Goal: Task Accomplishment & Management: Manage account settings

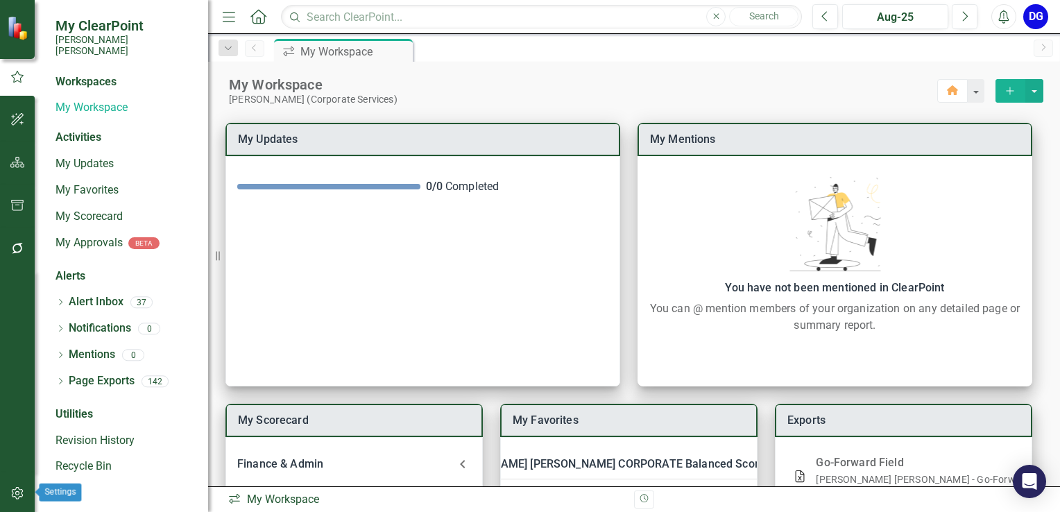
click at [15, 496] on icon "button" at bounding box center [17, 492] width 15 height 11
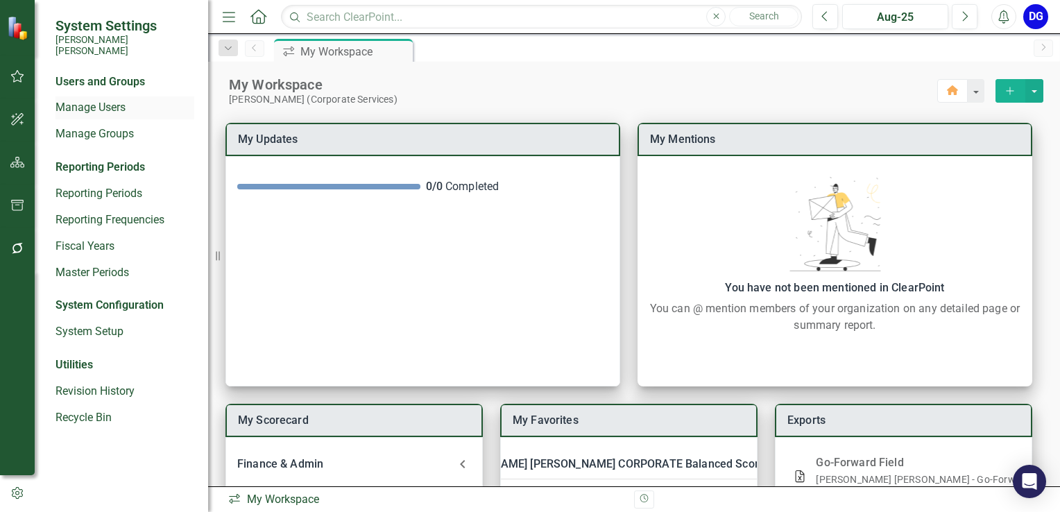
click at [92, 100] on link "Manage Users" at bounding box center [124, 108] width 139 height 16
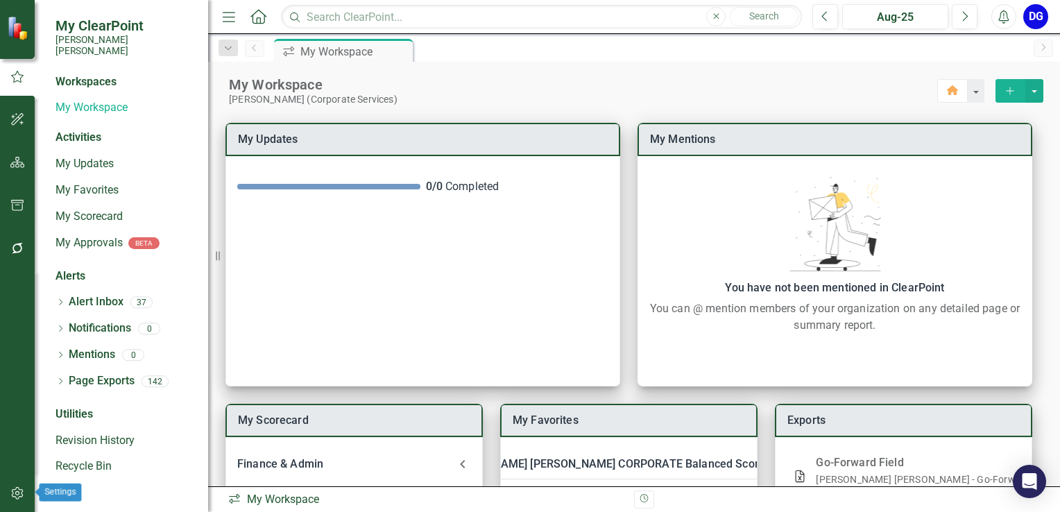
click at [17, 489] on icon "button" at bounding box center [17, 492] width 15 height 11
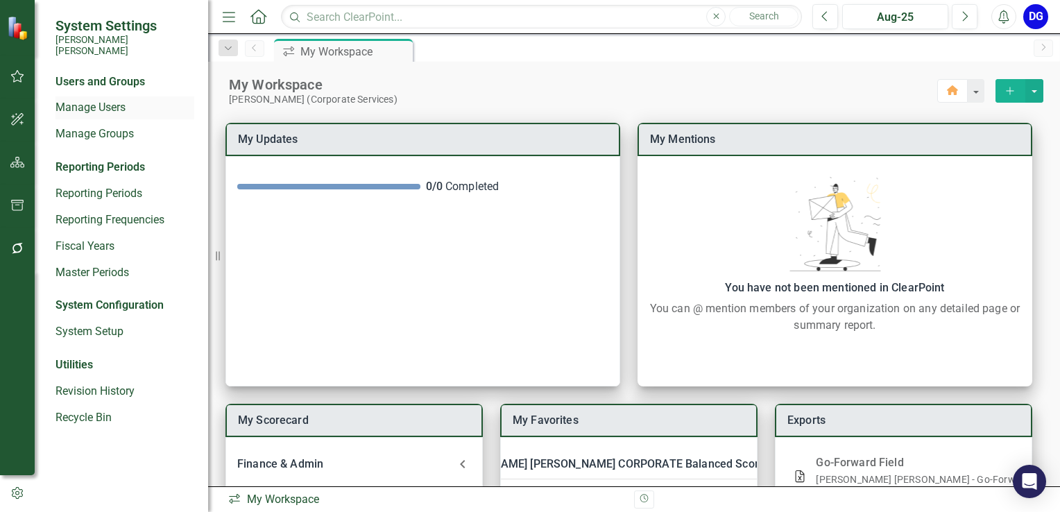
click at [99, 100] on link "Manage Users" at bounding box center [124, 108] width 139 height 16
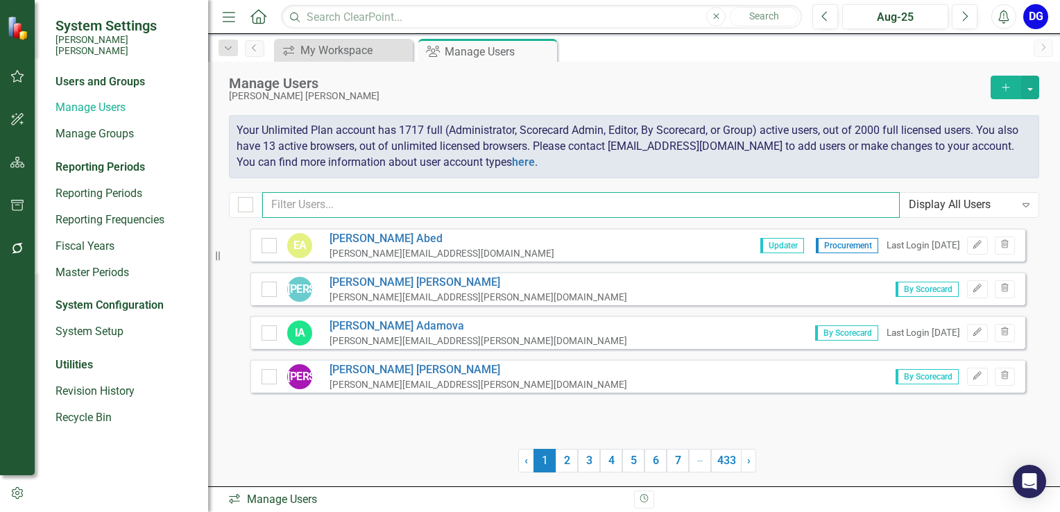
click at [302, 206] on input "text" at bounding box center [580, 205] width 637 height 26
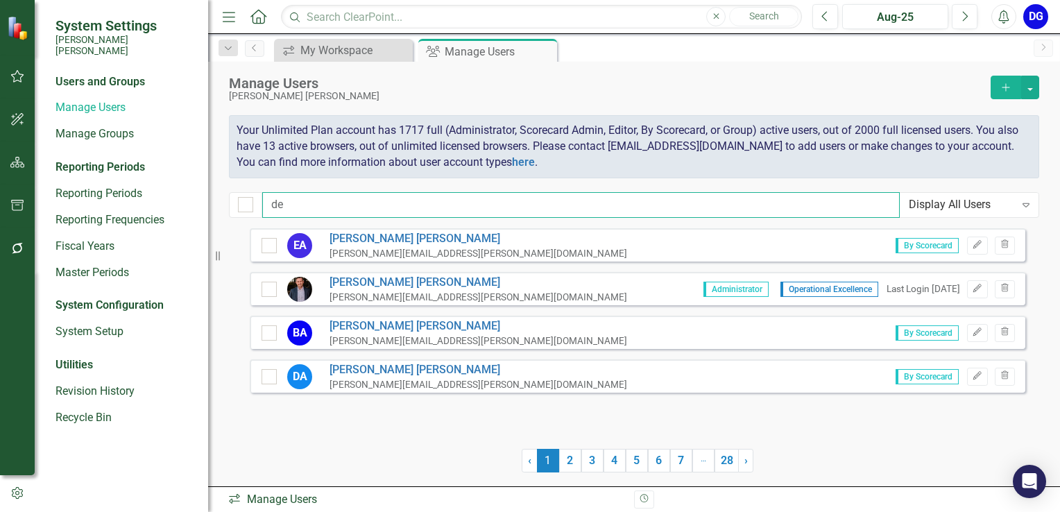
type input "d"
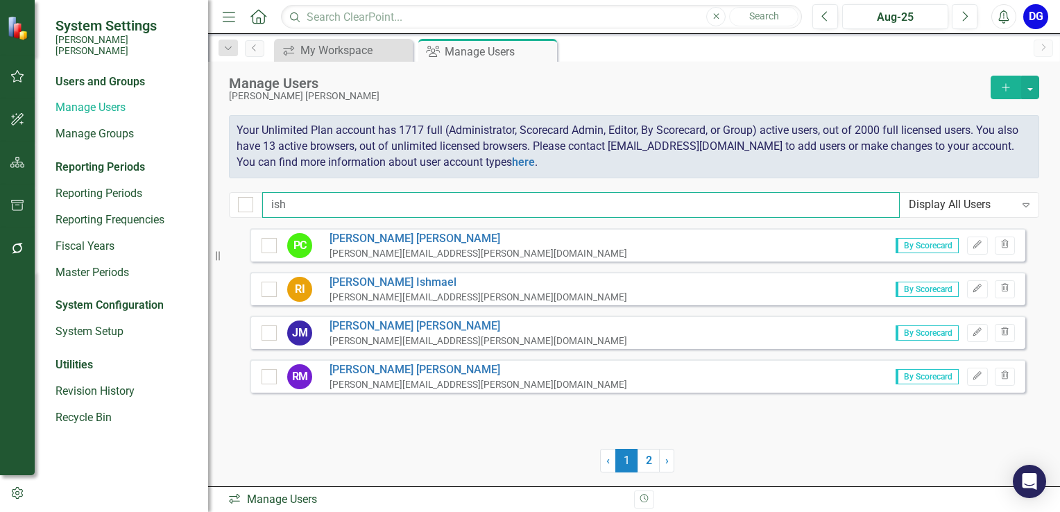
type input "ish"
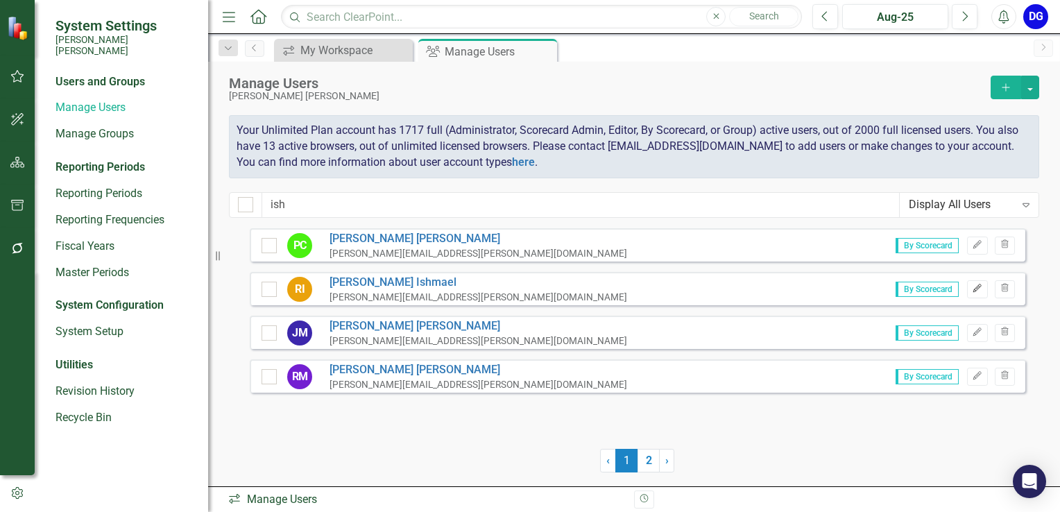
click at [975, 285] on icon "Edit" at bounding box center [976, 288] width 10 height 8
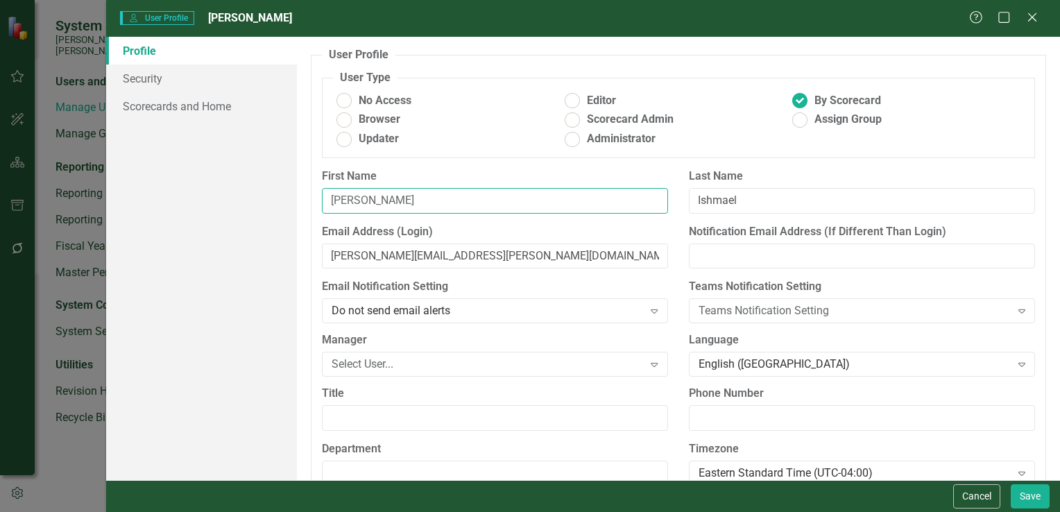
click at [404, 195] on input "[PERSON_NAME]" at bounding box center [495, 201] width 346 height 26
type input "R"
type input "[PERSON_NAME]"
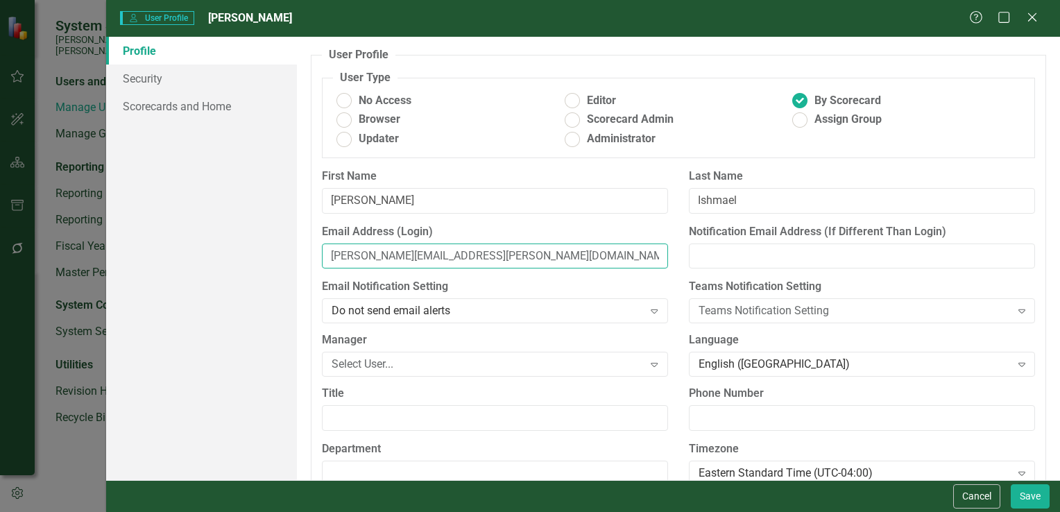
click at [352, 257] on input "[PERSON_NAME][EMAIL_ADDRESS][PERSON_NAME][DOMAIN_NAME]" at bounding box center [495, 256] width 346 height 26
type input "[PERSON_NAME][EMAIL_ADDRESS][PERSON_NAME][DOMAIN_NAME]"
click at [479, 314] on div "Do not send email alerts" at bounding box center [487, 311] width 312 height 16
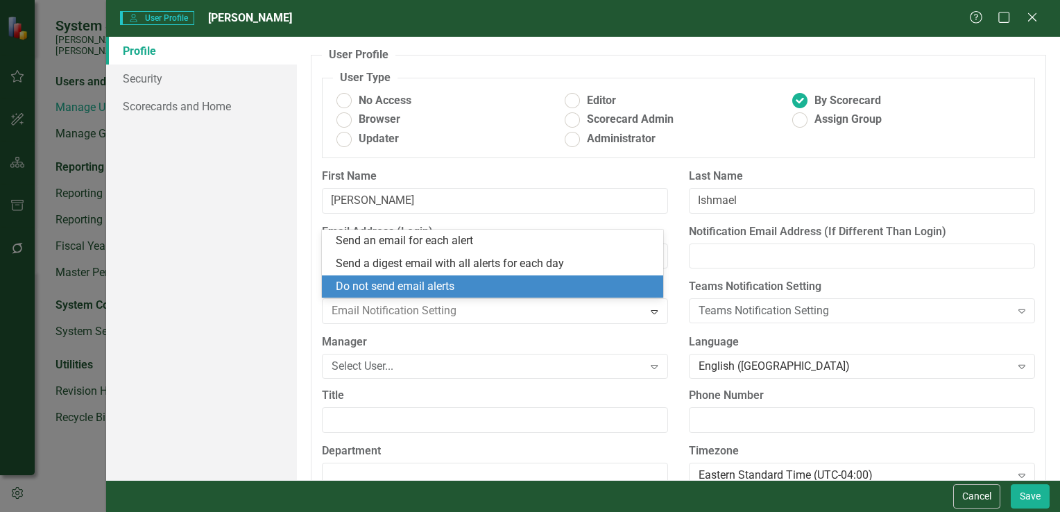
click at [526, 293] on div "Do not send email alerts" at bounding box center [495, 287] width 319 height 16
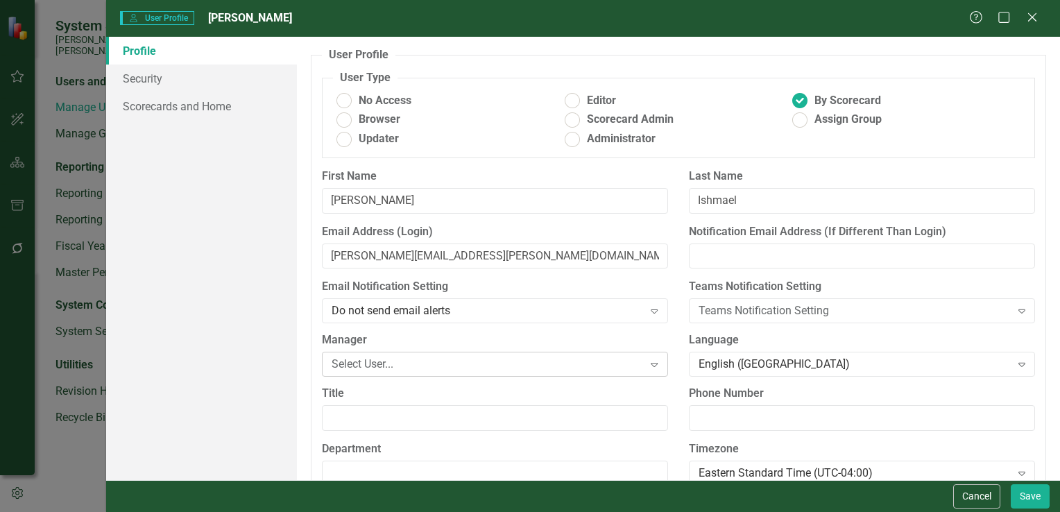
click at [589, 365] on div "Select User..." at bounding box center [487, 364] width 312 height 16
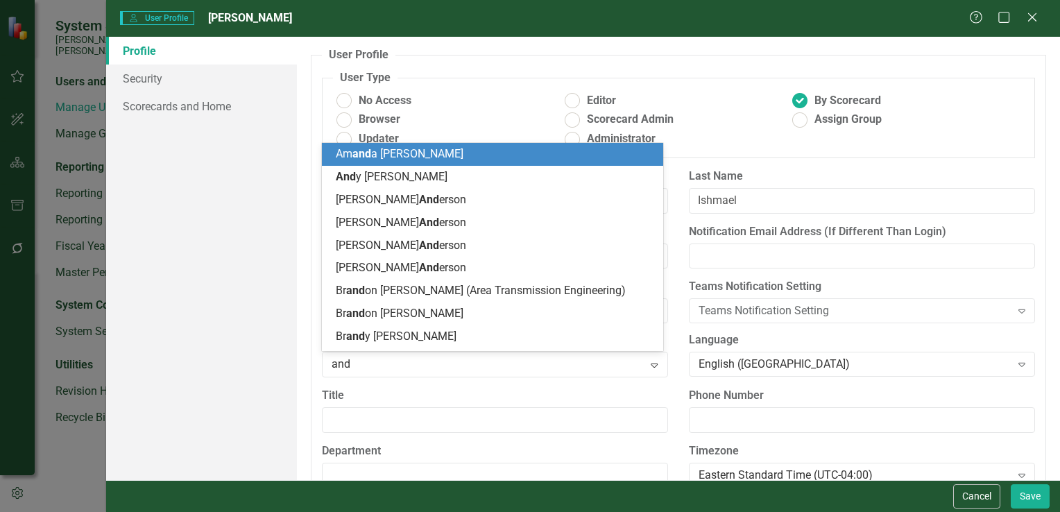
type input "[PERSON_NAME]"
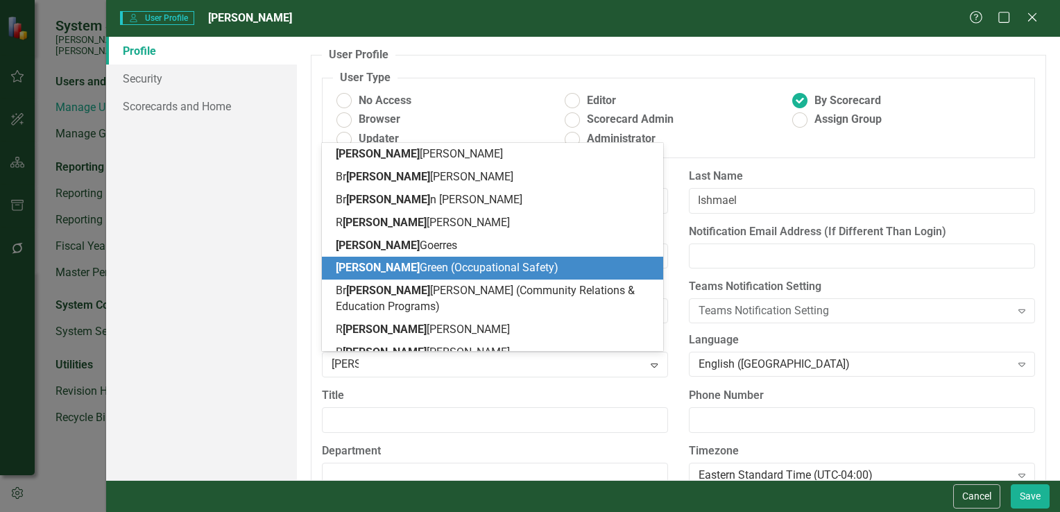
click at [582, 274] on div "[PERSON_NAME] (Occupational Safety)" at bounding box center [495, 268] width 319 height 16
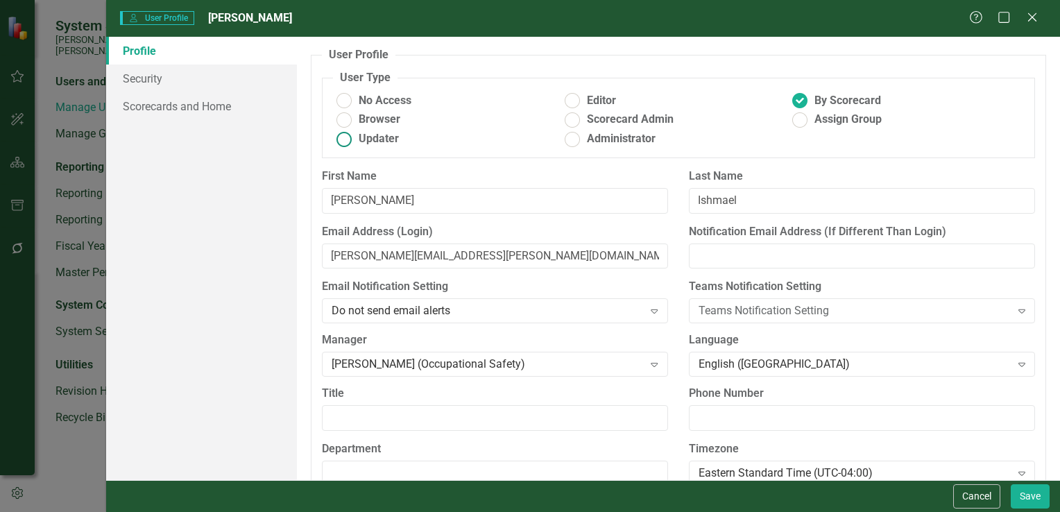
click at [345, 146] on ins at bounding box center [343, 138] width 21 height 21
click at [345, 146] on input "Updater" at bounding box center [343, 138] width 21 height 21
radio input "true"
click at [241, 82] on link "Security" at bounding box center [201, 78] width 191 height 28
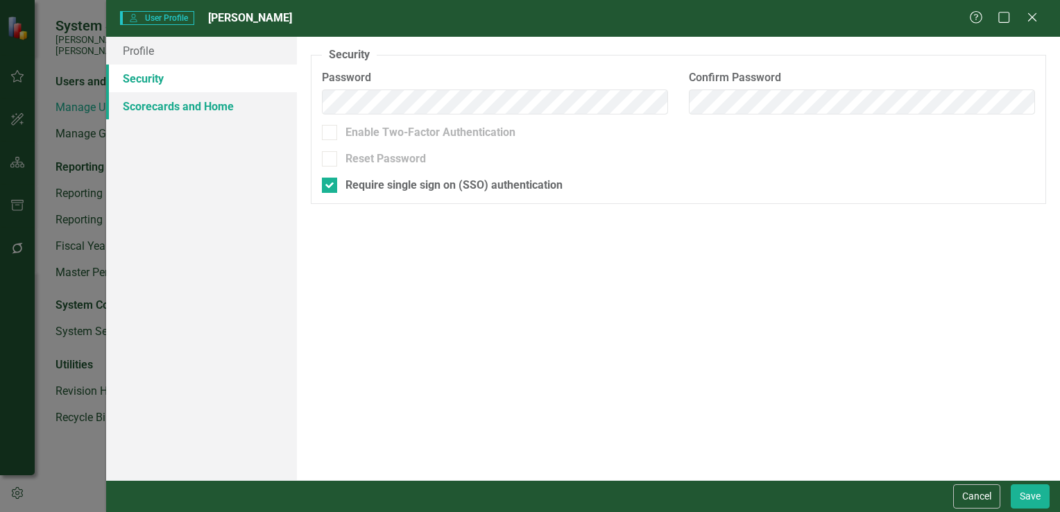
click at [233, 112] on link "Scorecards and Home" at bounding box center [201, 106] width 191 height 28
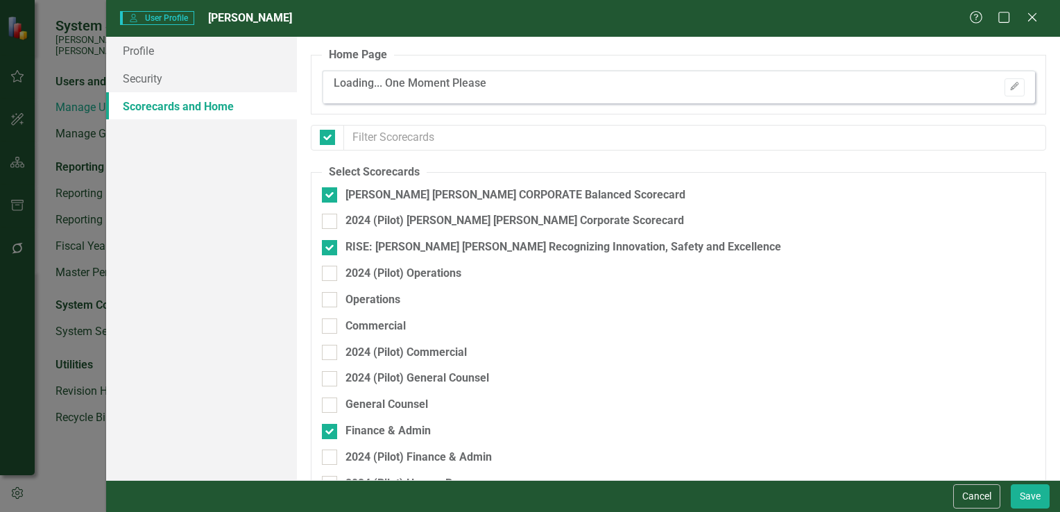
checkbox input "false"
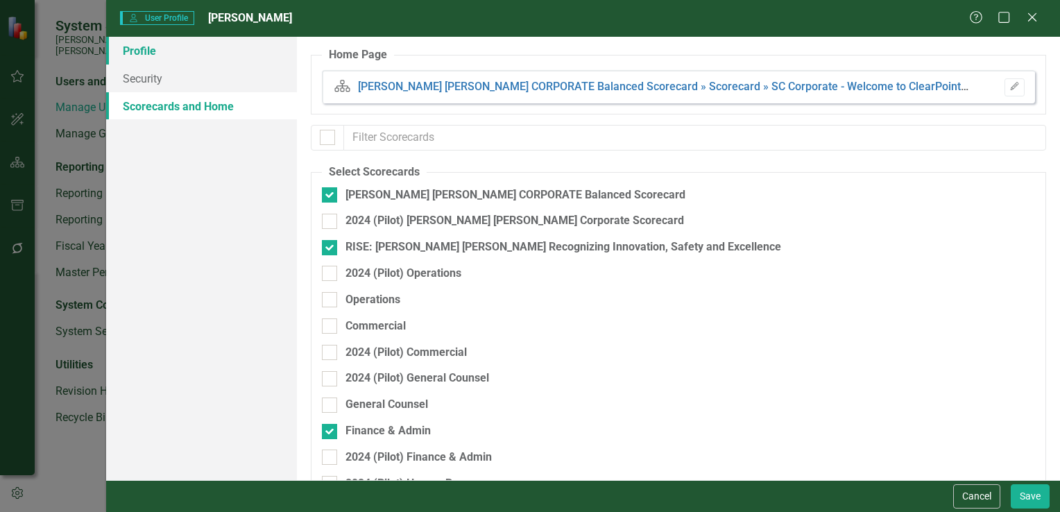
click at [249, 51] on link "Profile" at bounding box center [201, 51] width 191 height 28
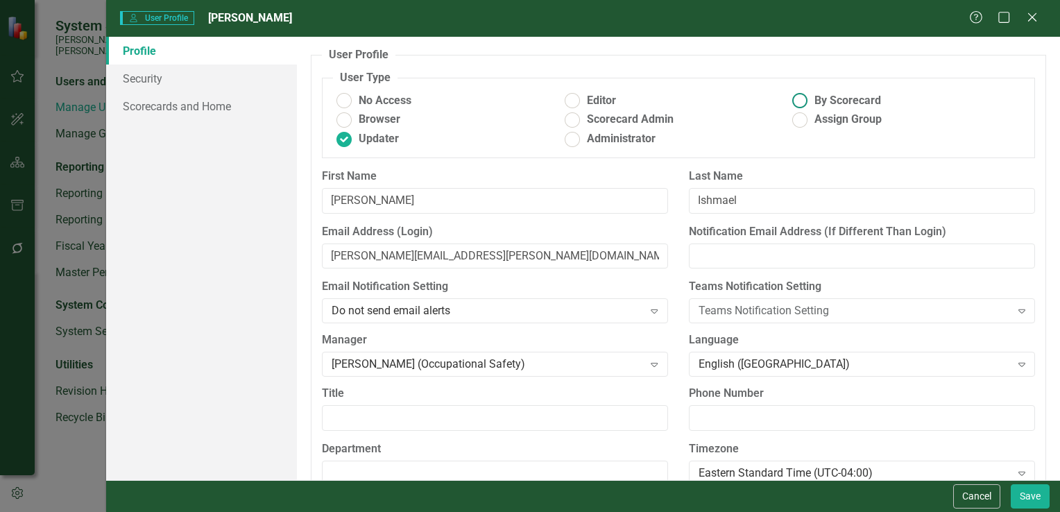
click at [799, 102] on ins at bounding box center [799, 100] width 21 height 21
click at [799, 102] on input "By Scorecard" at bounding box center [799, 100] width 21 height 21
radio input "true"
click at [349, 137] on ins at bounding box center [343, 138] width 21 height 21
click at [349, 137] on input "Updater" at bounding box center [343, 138] width 21 height 21
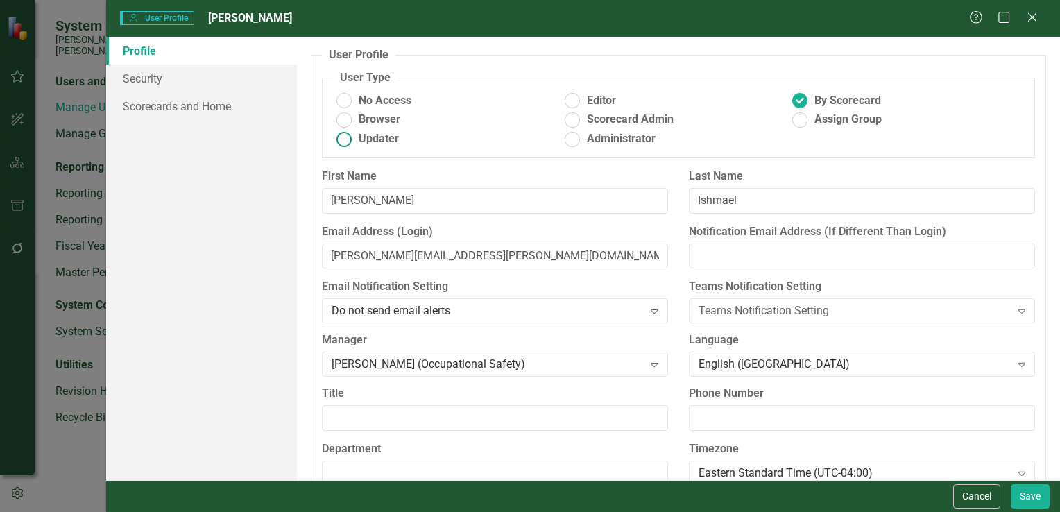
radio input "true"
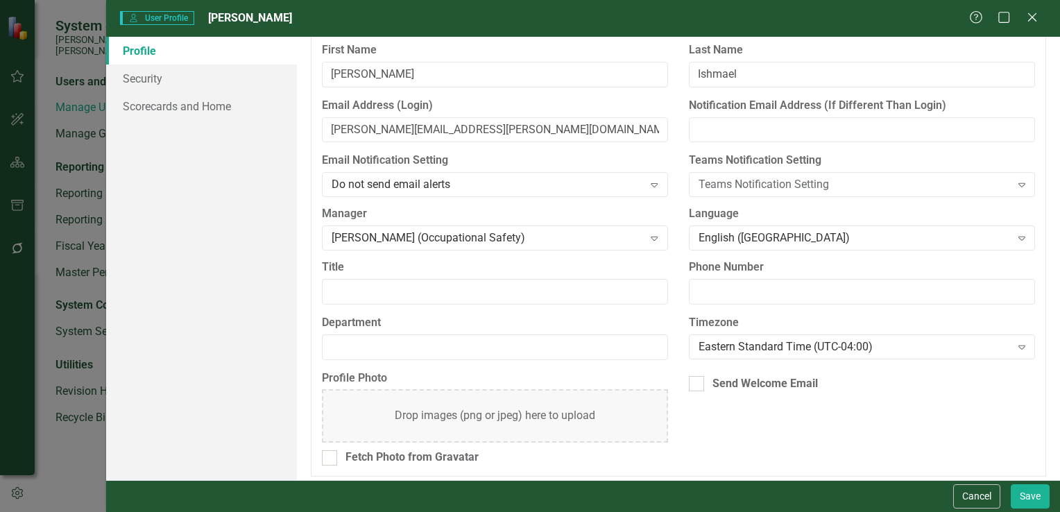
scroll to position [130, 0]
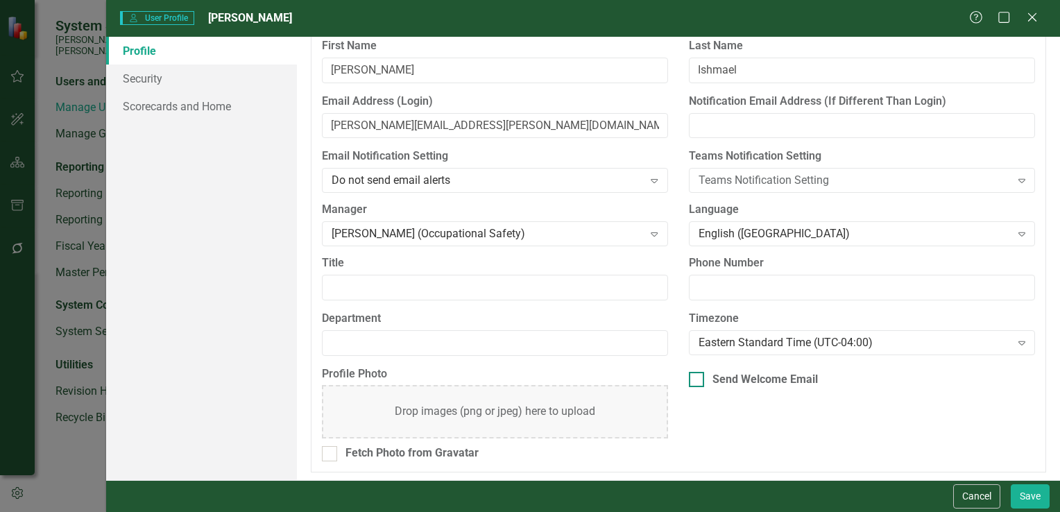
click at [696, 372] on div at bounding box center [696, 379] width 15 height 15
click at [696, 372] on input "Send Welcome Email" at bounding box center [693, 376] width 9 height 9
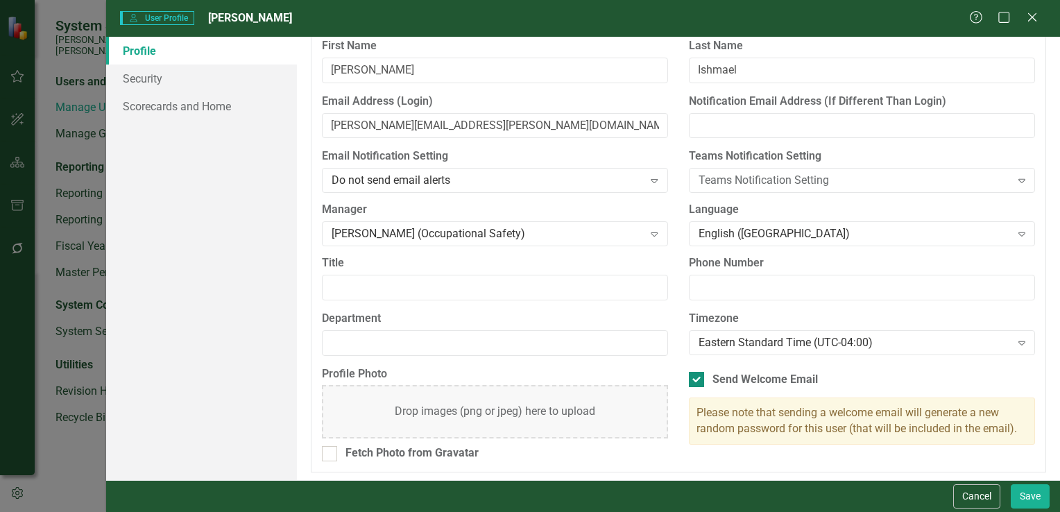
click at [693, 377] on div at bounding box center [696, 379] width 15 height 15
click at [693, 377] on input "Send Welcome Email" at bounding box center [693, 376] width 9 height 9
checkbox input "false"
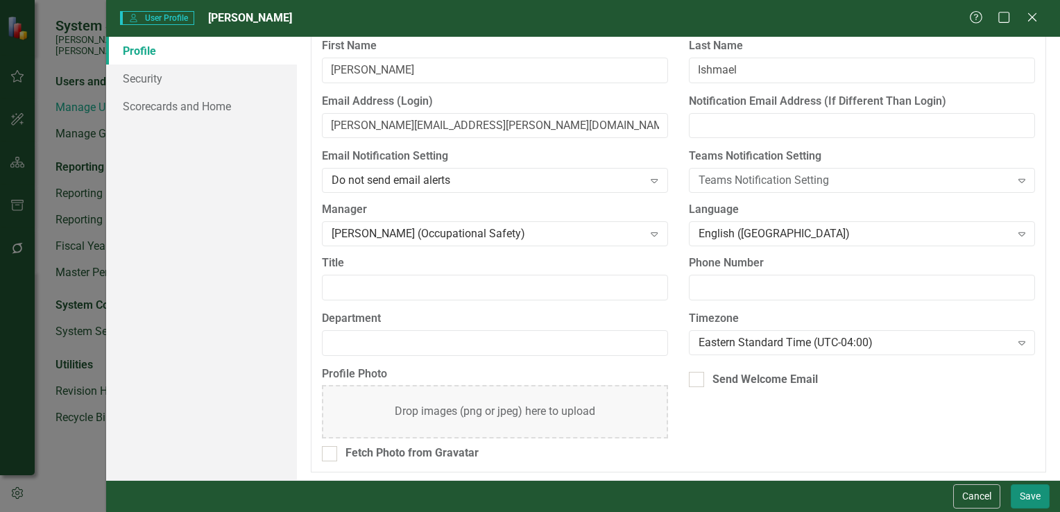
click at [1029, 494] on button "Save" at bounding box center [1029, 496] width 39 height 24
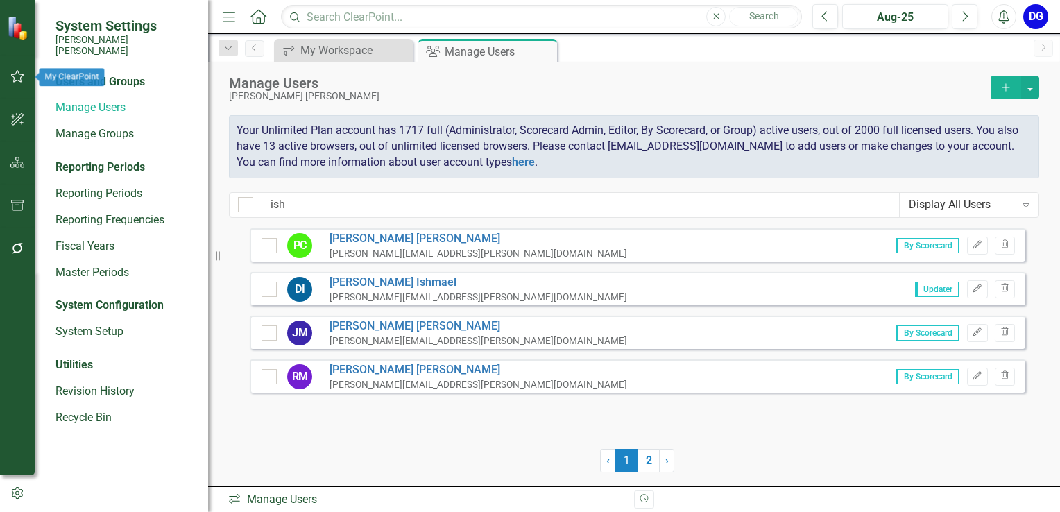
click at [14, 78] on icon "button" at bounding box center [17, 76] width 13 height 12
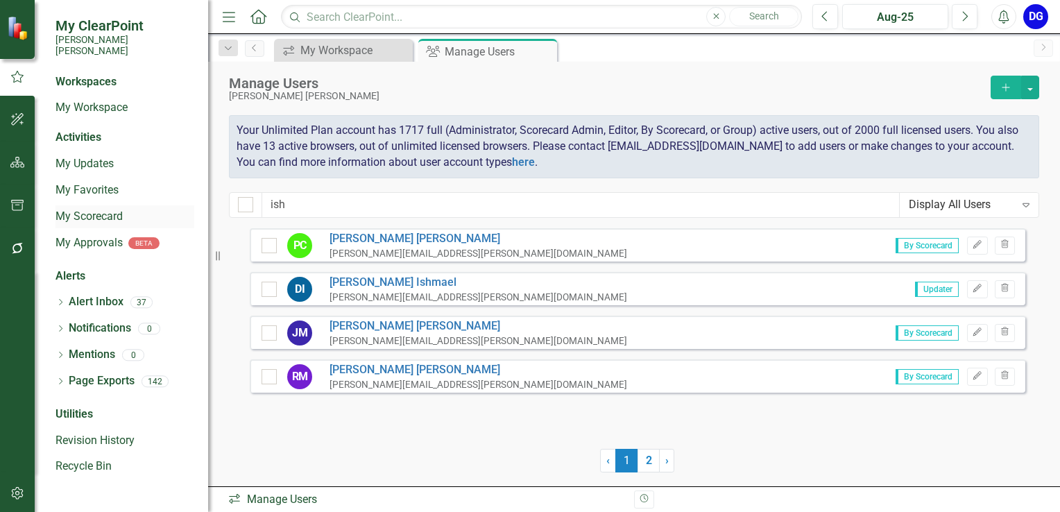
click at [85, 209] on link "My Scorecard" at bounding box center [124, 217] width 139 height 16
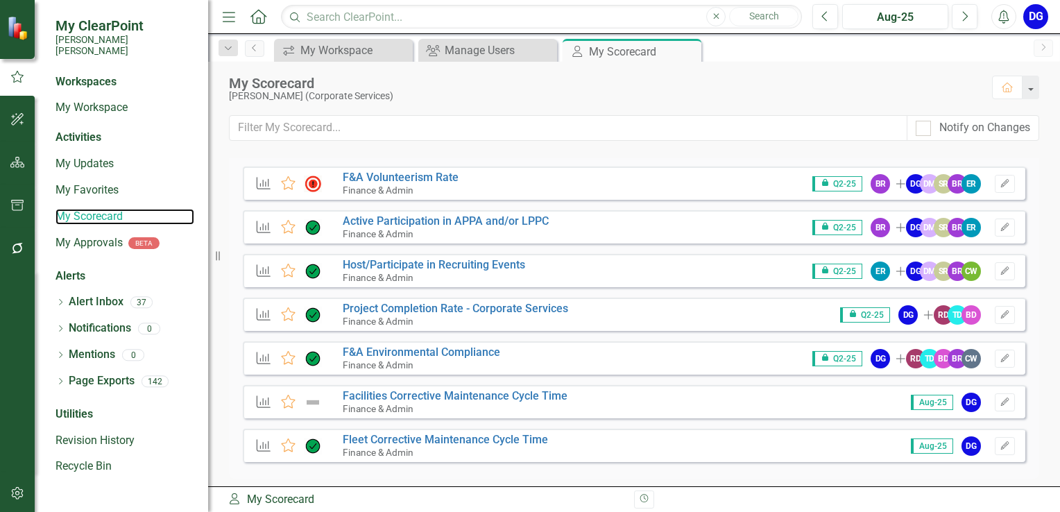
scroll to position [33, 0]
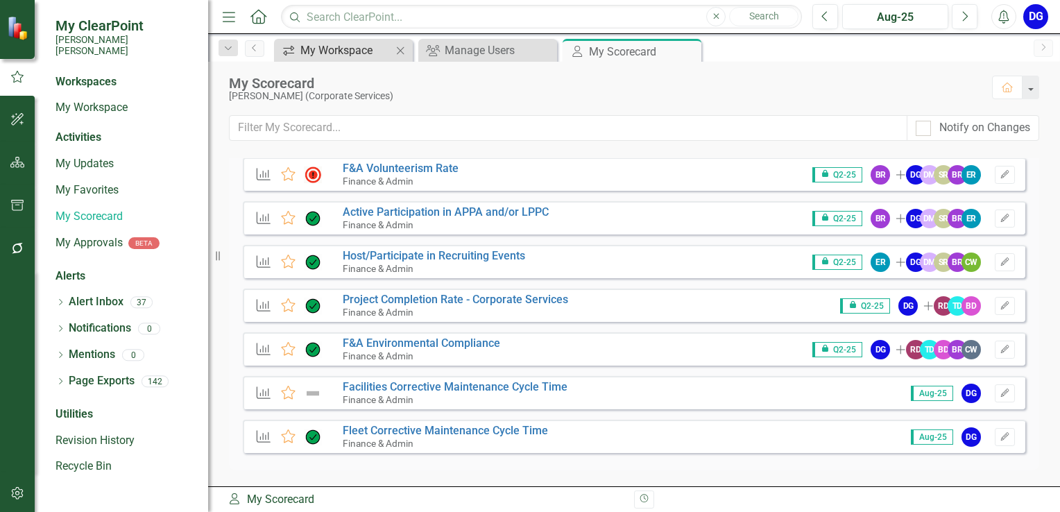
click at [344, 57] on div "My Workspace" at bounding box center [346, 50] width 92 height 17
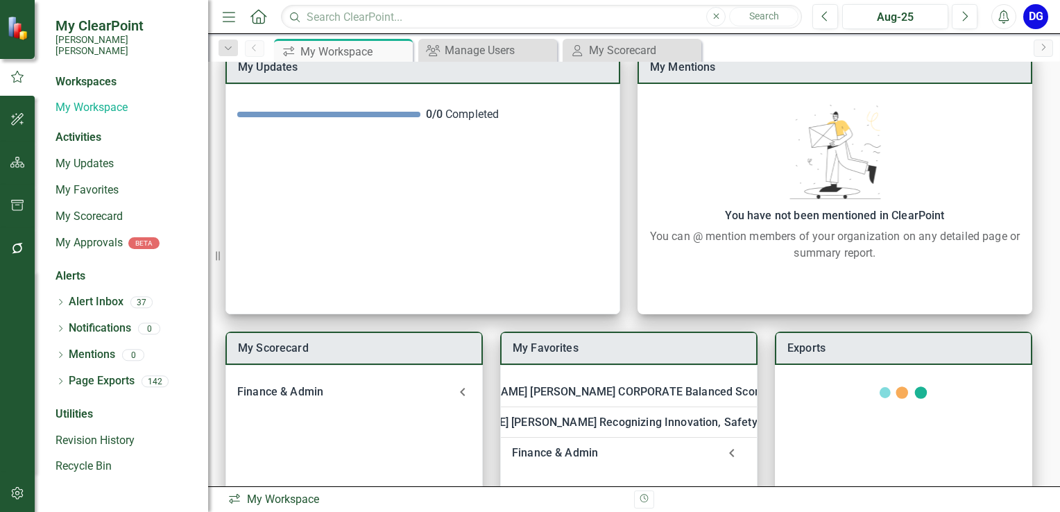
scroll to position [166, 0]
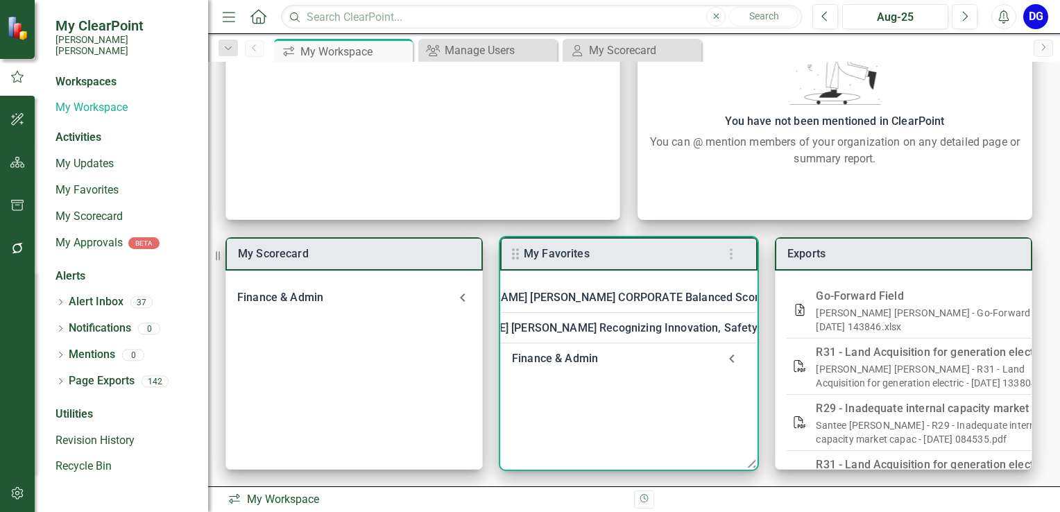
click at [569, 362] on div "Finance & Admin" at bounding box center [615, 358] width 206 height 19
click at [578, 396] on link "Welcome to F&A Departmental Scorecard" at bounding box center [650, 395] width 211 height 13
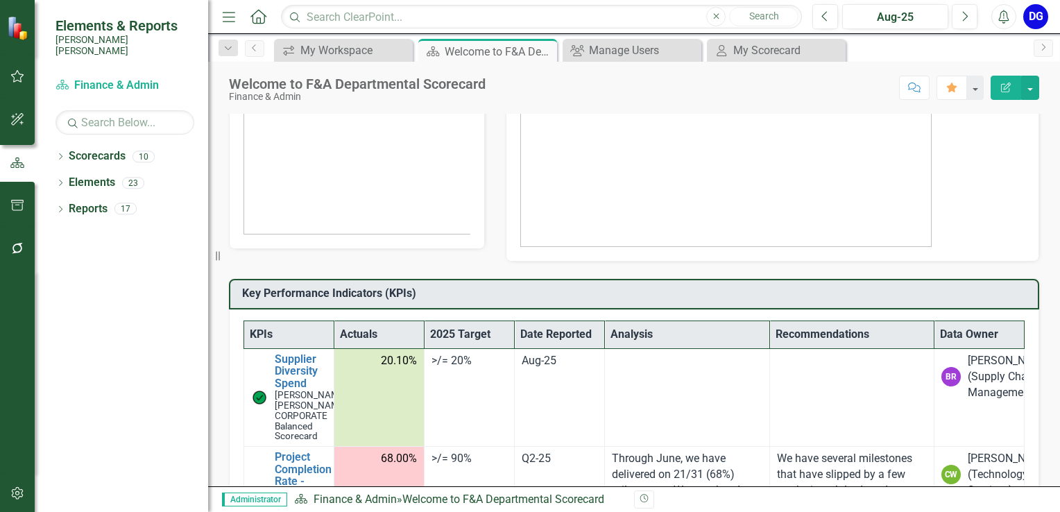
scroll to position [151, 0]
click at [83, 148] on link "Scorecards" at bounding box center [97, 156] width 57 height 16
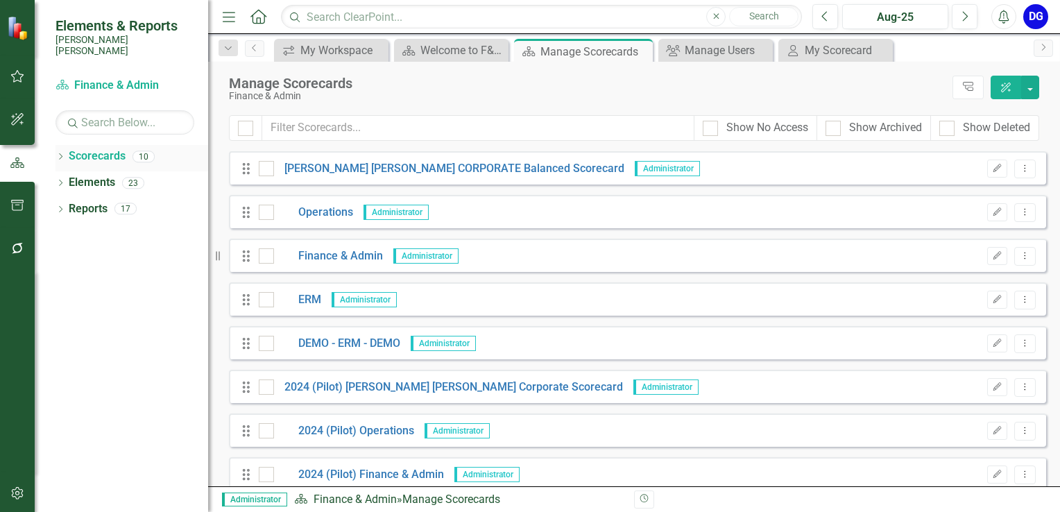
click at [58, 154] on icon "Dropdown" at bounding box center [60, 158] width 10 height 8
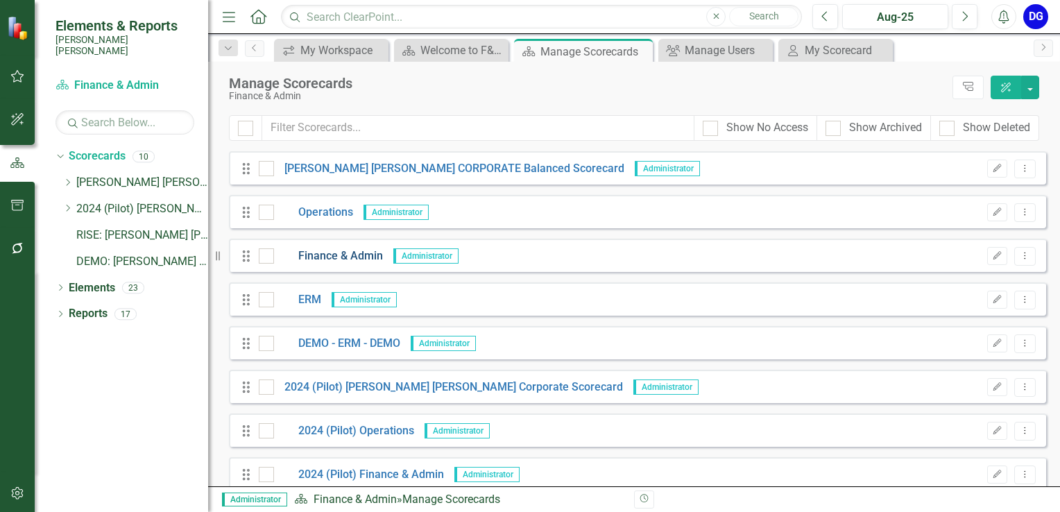
click at [335, 254] on link "Finance & Admin" at bounding box center [328, 256] width 109 height 16
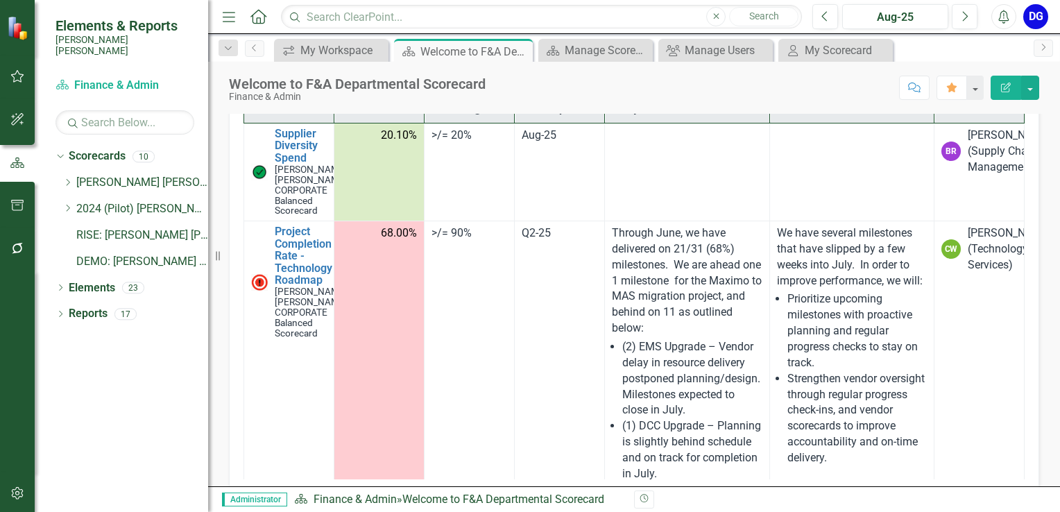
scroll to position [427, 0]
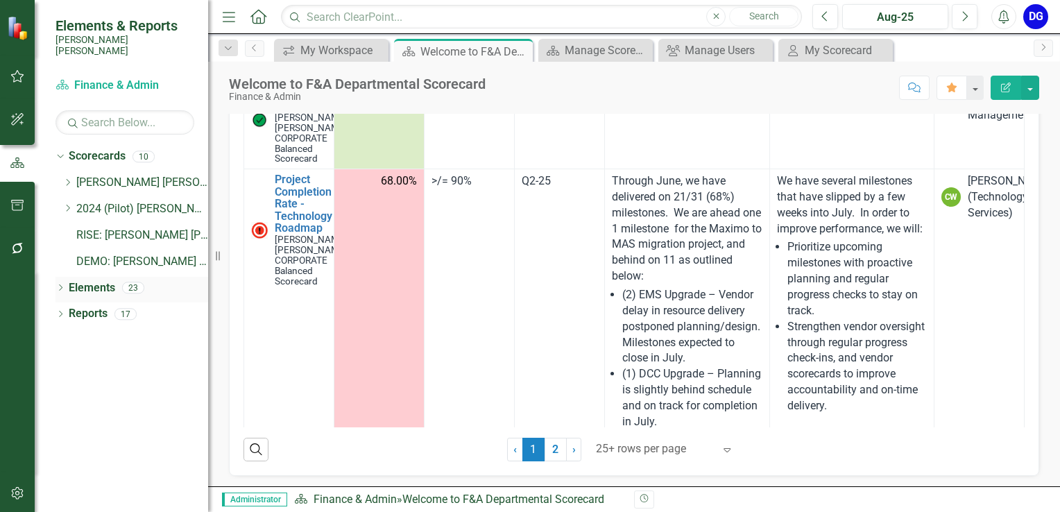
click at [60, 285] on icon "Dropdown" at bounding box center [60, 289] width 10 height 8
click at [64, 338] on icon "Dropdown" at bounding box center [67, 342] width 10 height 8
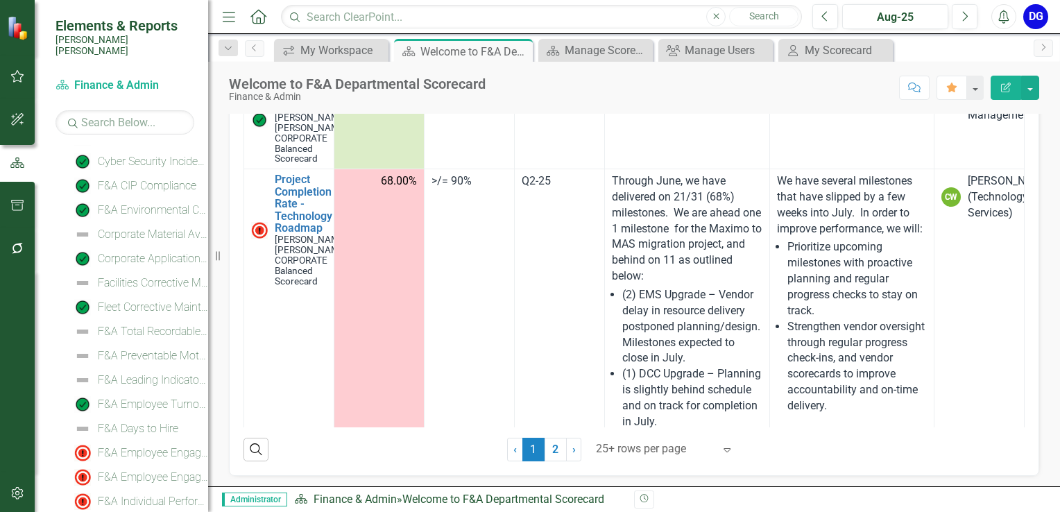
scroll to position [397, 0]
click at [147, 324] on div "F&A Total Recordable Incident Rate (TRIR)" at bounding box center [153, 330] width 110 height 12
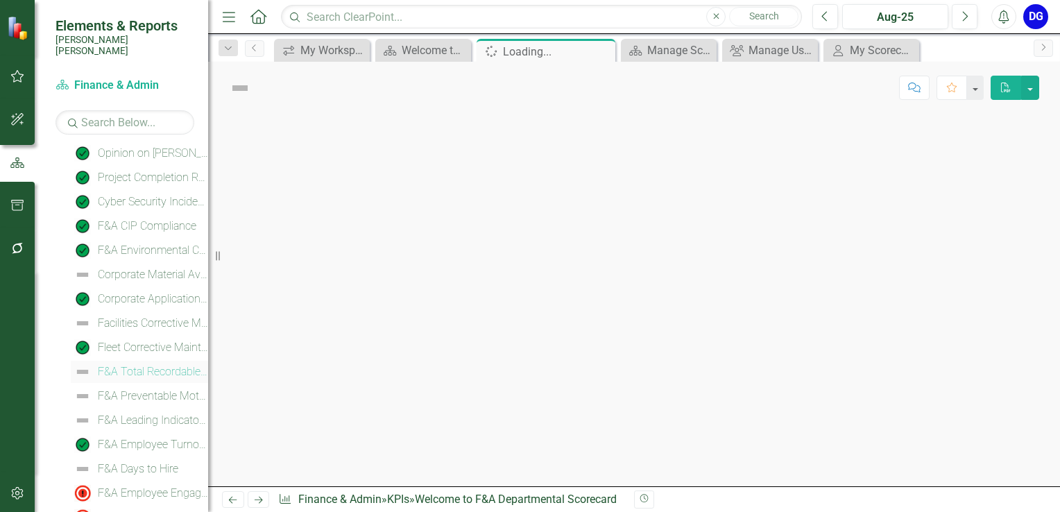
scroll to position [214, 0]
